Goal: Task Accomplishment & Management: Use online tool/utility

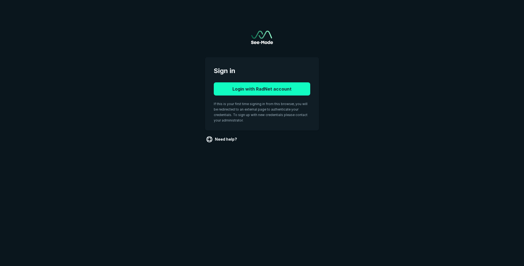
click at [283, 86] on button "Login with RadNet account" at bounding box center [262, 88] width 96 height 13
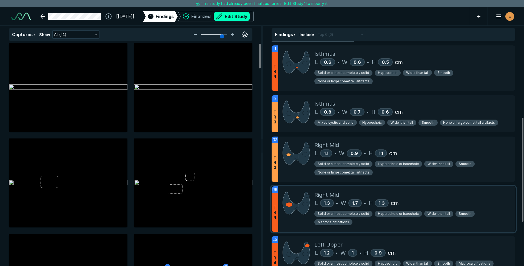
scroll to position [192, 0]
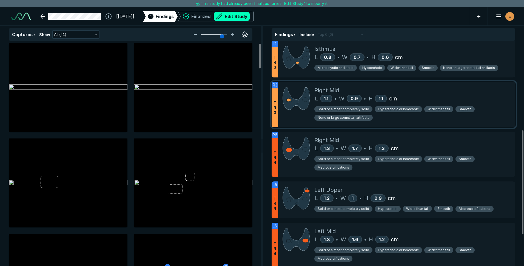
drag, startPoint x: 444, startPoint y: 141, endPoint x: 438, endPoint y: 113, distance: 28.9
click at [423, 147] on div "L 1.3 • W 1.7 • H 1.3 cm" at bounding box center [412, 148] width 196 height 8
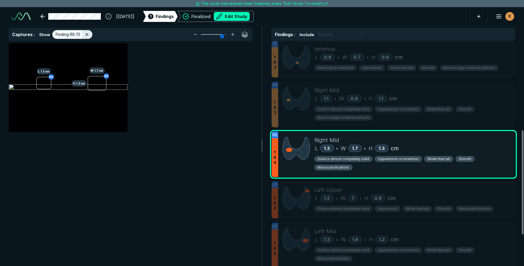
scroll to position [1647, 1791]
click at [497, 19] on icon "button" at bounding box center [498, 16] width 7 height 7
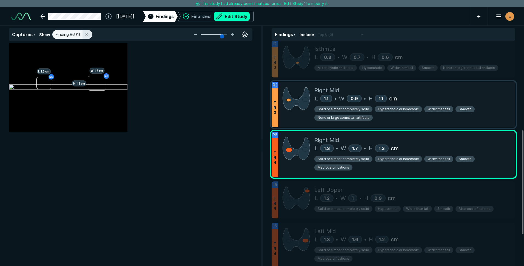
click at [507, 113] on div "Solid or almost completely solid Hyperechoic or isoechoic Wider than tall Smoot…" at bounding box center [412, 114] width 196 height 17
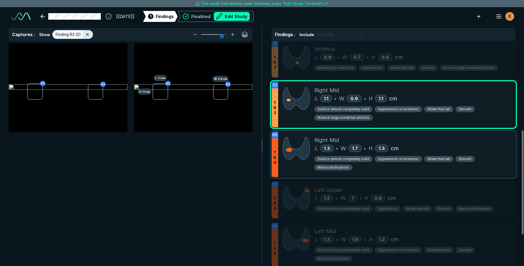
click at [480, 147] on div "L 1.3 • W 1.7 • H 1.3 cm" at bounding box center [412, 148] width 196 height 8
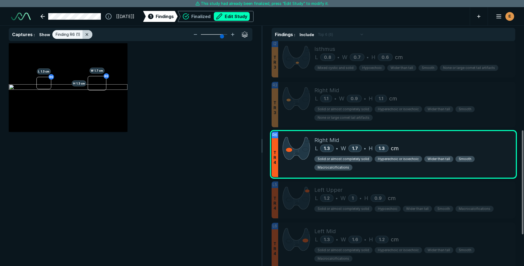
click at [86, 35] on icon at bounding box center [87, 34] width 4 height 4
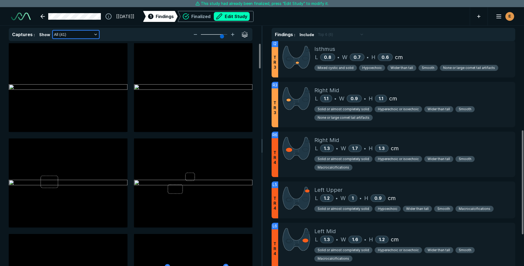
click at [94, 34] on icon "button" at bounding box center [95, 34] width 4 height 4
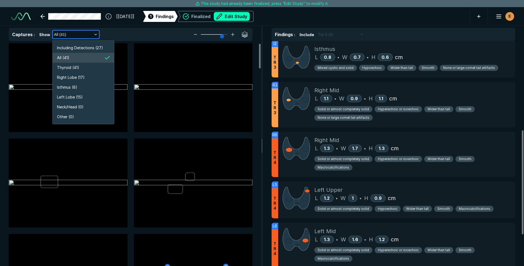
scroll to position [1047, 976]
click at [241, 17] on button "Edit Study" at bounding box center [232, 16] width 36 height 9
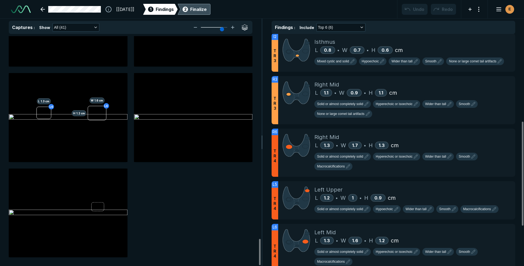
scroll to position [1639, 0]
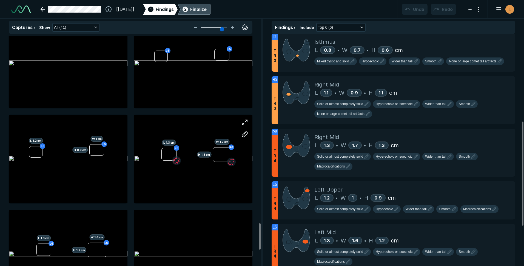
click at [207, 174] on div "R6 H 1.3 cm W 1.7 cm R6 L 1.3 cm" at bounding box center [193, 159] width 119 height 89
drag, startPoint x: 207, startPoint y: 174, endPoint x: 231, endPoint y: 187, distance: 27.3
click at [231, 187] on div "R6 H 1.3 cm W 1.7 cm R6 L 1.3 cm" at bounding box center [193, 159] width 119 height 89
click at [178, 182] on div "R6 H 1.3 cm W 1.7 cm R6 L 1.3 cm" at bounding box center [193, 159] width 119 height 89
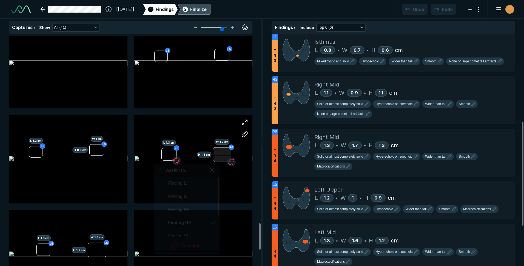
click at [220, 156] on div at bounding box center [222, 154] width 19 height 15
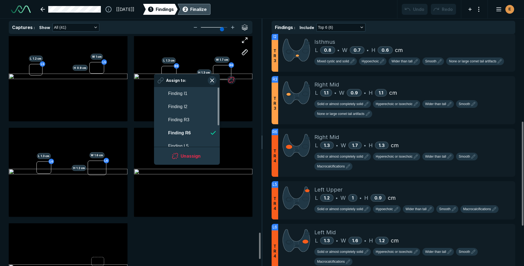
scroll to position [1694, 0]
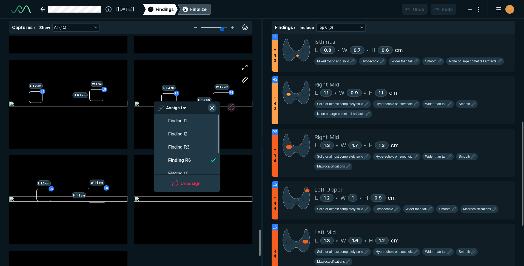
click at [211, 108] on button "button" at bounding box center [212, 108] width 9 height 9
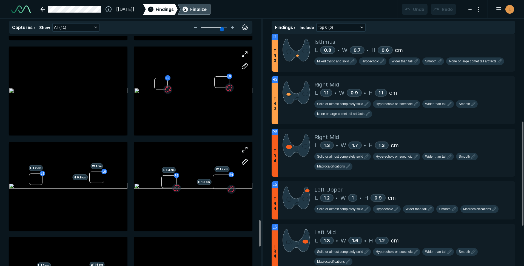
scroll to position [1584, 0]
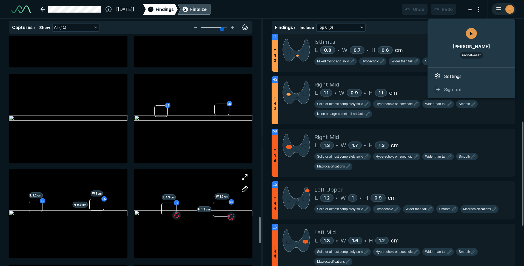
click at [497, 9] on line "button" at bounding box center [498, 9] width 4 height 0
click at [368, 10] on div "[15-SEP-2025] 1 Findings 2 Finalize Undo Redo E" at bounding box center [262, 9] width 524 height 19
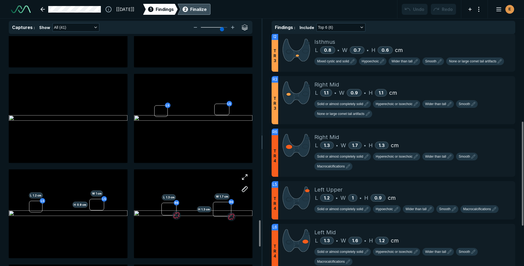
scroll to position [1611, 0]
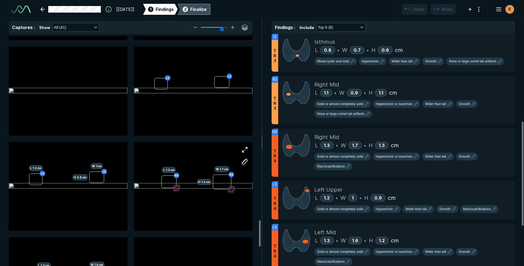
click at [199, 206] on div "R6 H 1.3 cm W 1.7 cm R6 L 1.3 cm" at bounding box center [193, 186] width 119 height 89
click at [219, 201] on div "R6 H 1.3 cm W 1.7 cm R6 L 1.3 cm" at bounding box center [193, 186] width 119 height 89
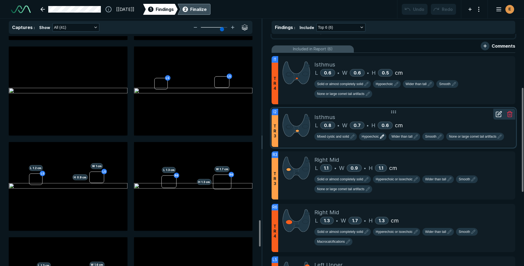
scroll to position [147, 0]
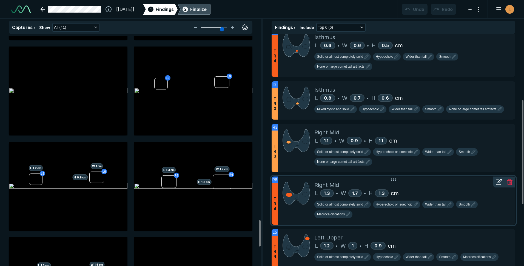
click at [429, 192] on div "L 1.3 • W 1.7 • H 1.3 cm" at bounding box center [412, 193] width 196 height 8
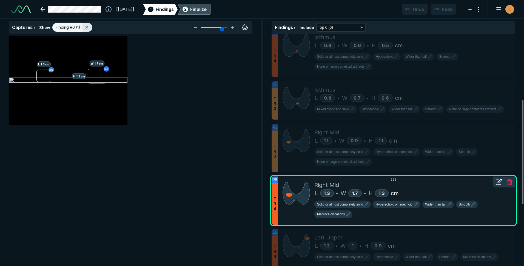
scroll to position [1679, 1791]
